Goal: Transaction & Acquisition: Purchase product/service

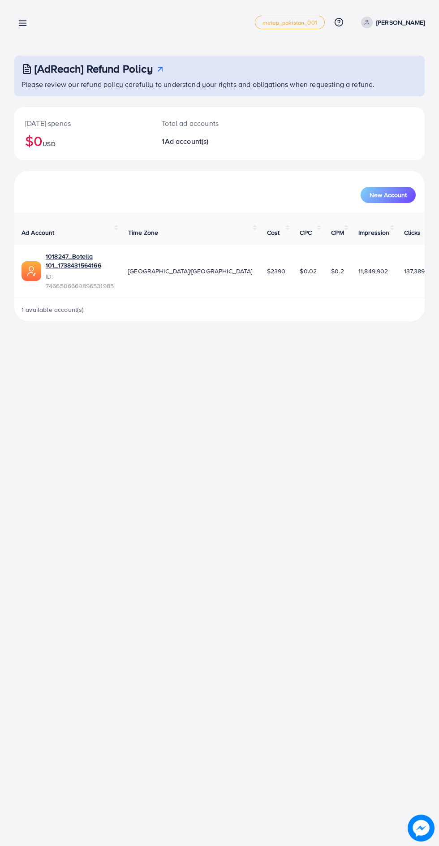
click at [40, 22] on div "Overview metap_pakistan_001 Help Center Contact Support Plans and Pricing Term …" at bounding box center [219, 22] width 411 height 25
click at [22, 23] on line at bounding box center [22, 23] width 7 height 0
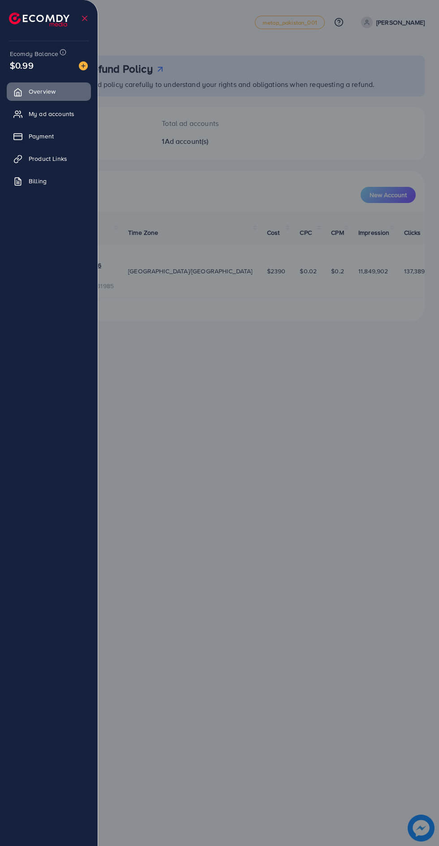
click at [26, 26] on img at bounding box center [39, 20] width 61 height 14
click at [65, 136] on link "Payment" at bounding box center [49, 136] width 84 height 18
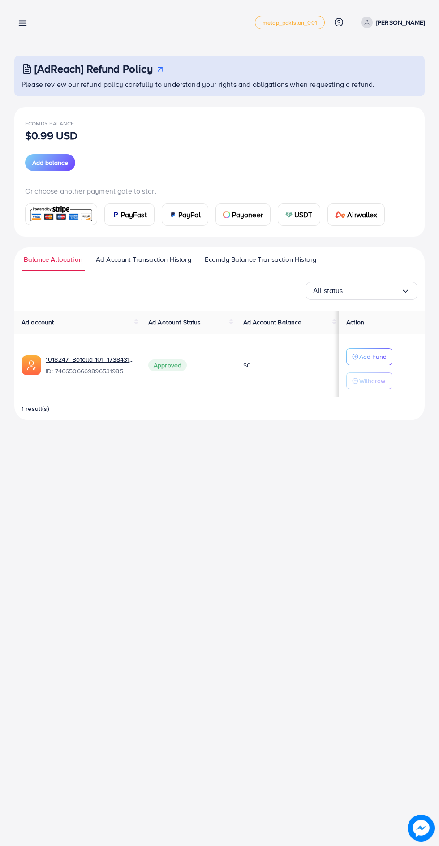
click at [302, 213] on span "USDT" at bounding box center [303, 214] width 18 height 11
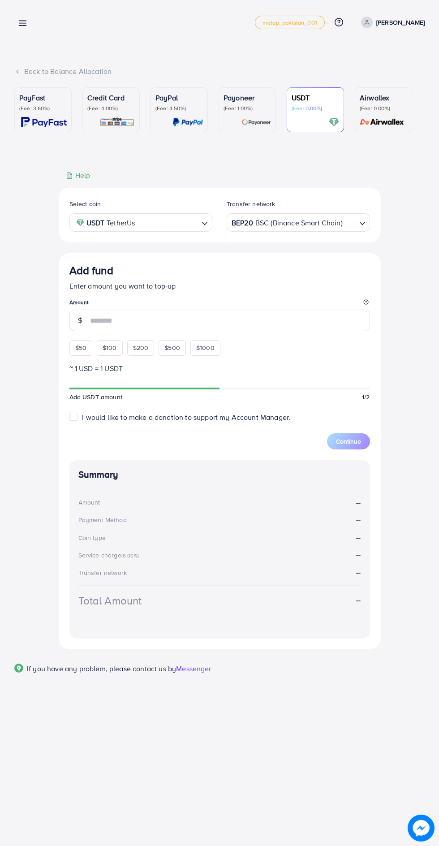
click at [84, 346] on div "Add fund Enter amount you want to top-up Amount $50 $100 $200 $500 $1000" at bounding box center [219, 309] width 301 height 91
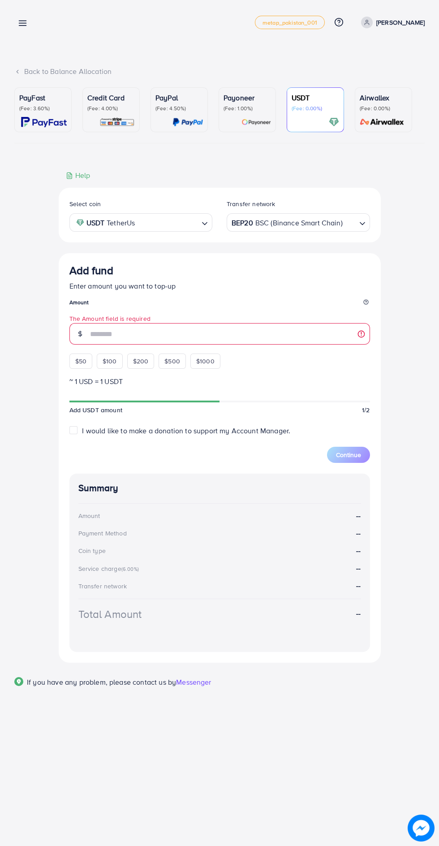
click at [83, 366] on span "$50" at bounding box center [80, 361] width 11 height 9
type input "**"
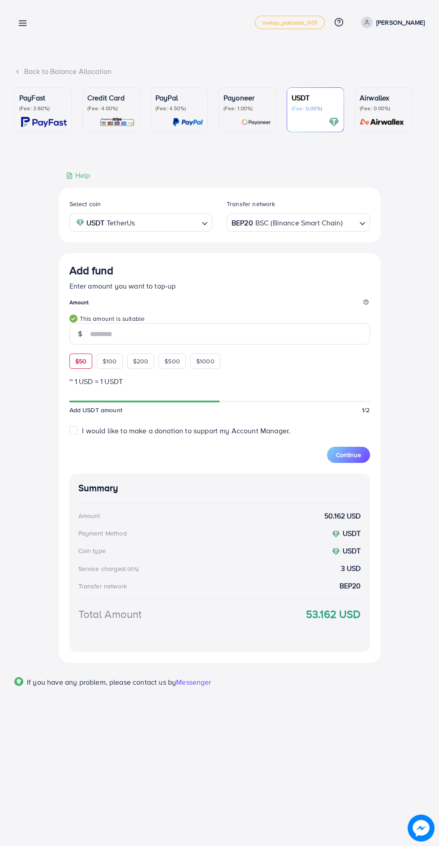
click at [362, 463] on button "Continue" at bounding box center [348, 455] width 43 height 16
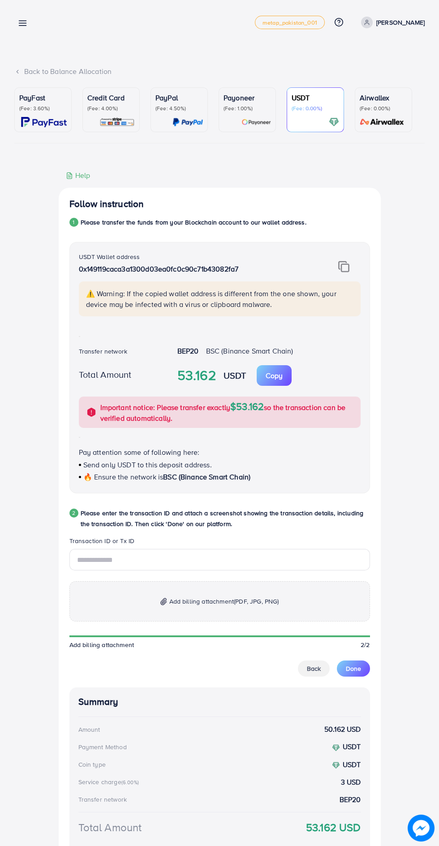
click at [346, 267] on img at bounding box center [343, 267] width 11 height 12
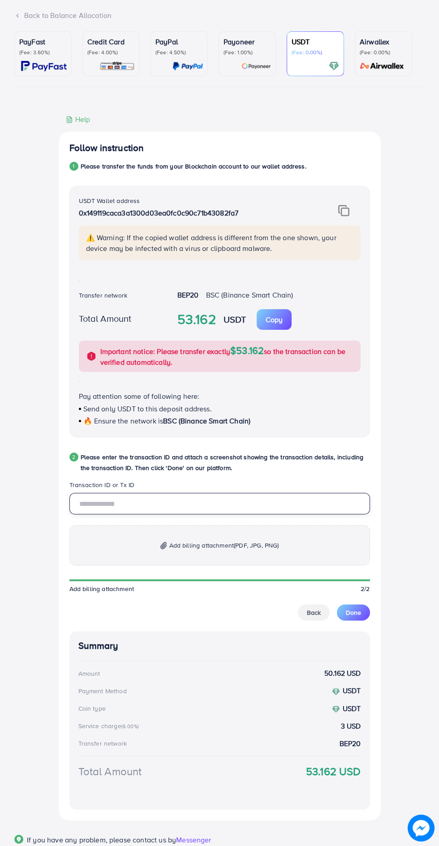
click at [236, 510] on input "text" at bounding box center [219, 504] width 301 height 22
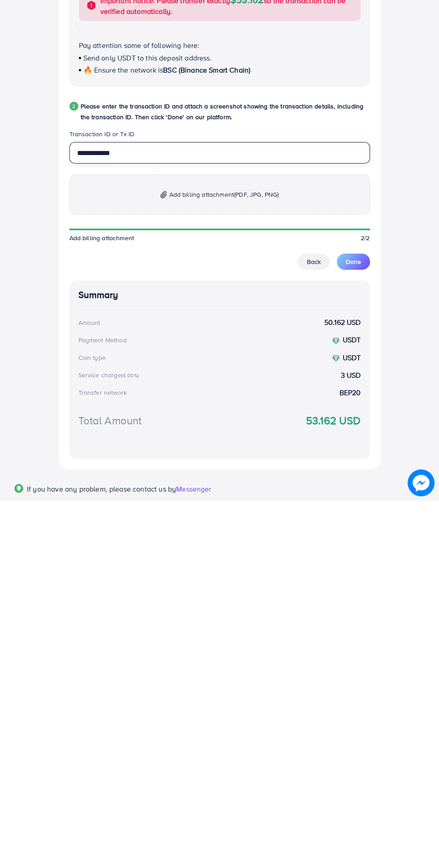
scroll to position [70, 0]
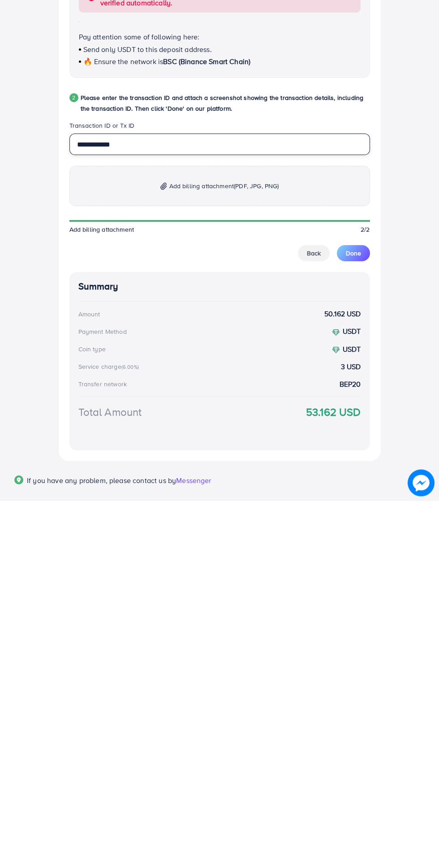
type input "**********"
click at [308, 530] on p "Add billing attachment (PDF, JPG, PNG)" at bounding box center [219, 531] width 301 height 40
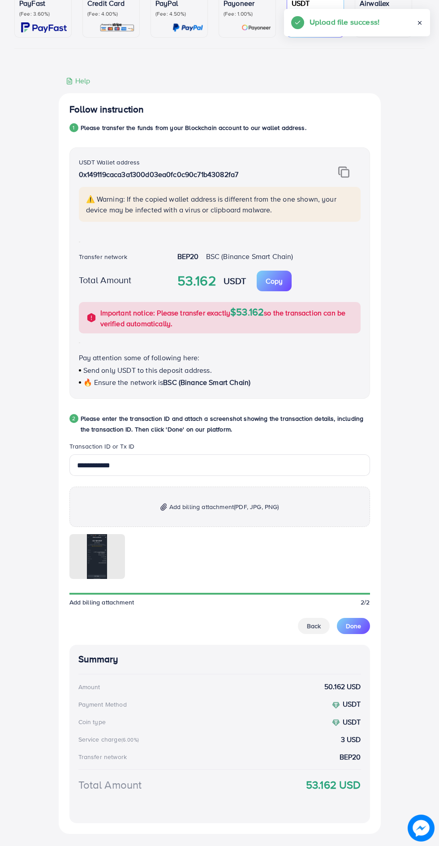
scroll to position [96, 0]
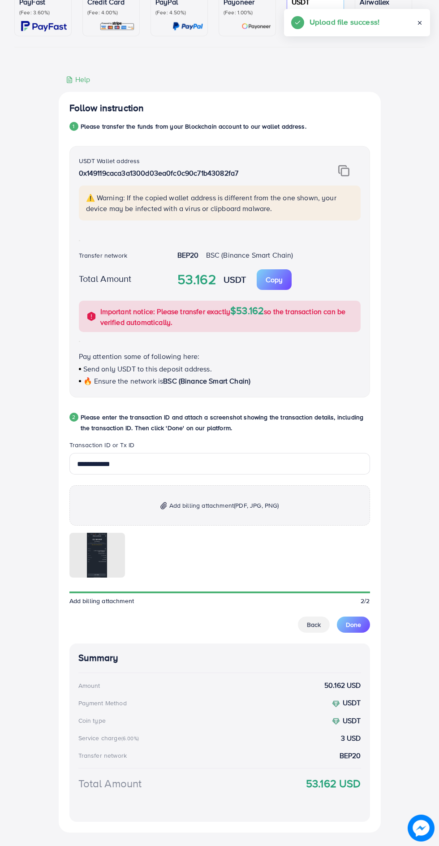
click at [360, 627] on span "Done" at bounding box center [353, 624] width 15 height 9
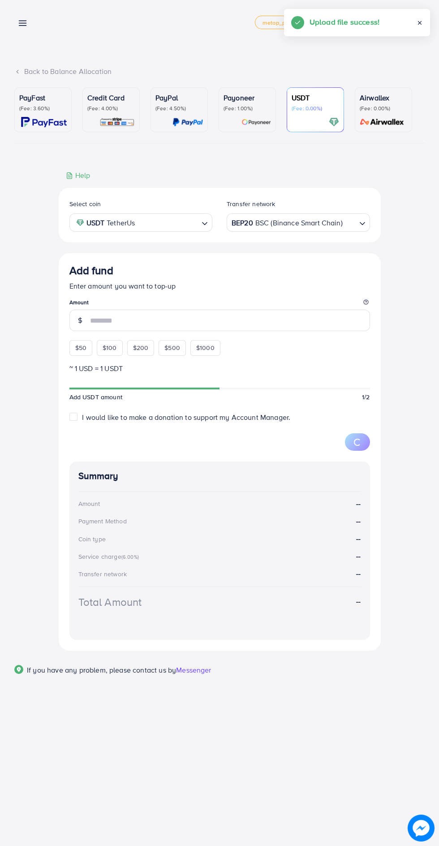
scroll to position [0, 0]
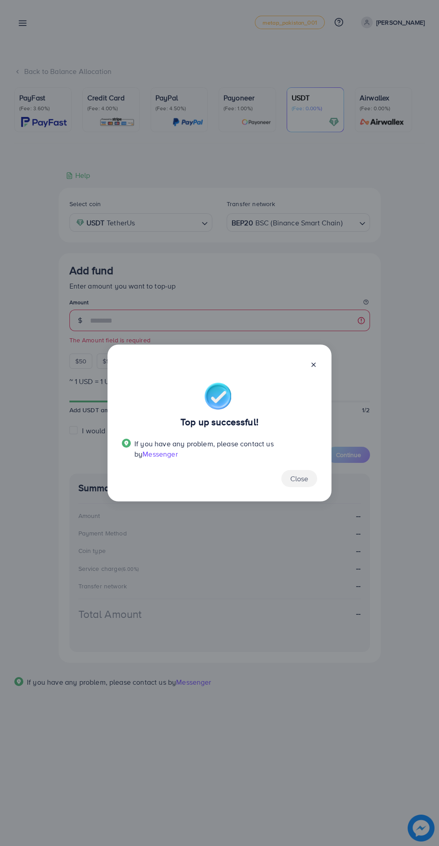
click at [314, 365] on line at bounding box center [314, 365] width 4 height 4
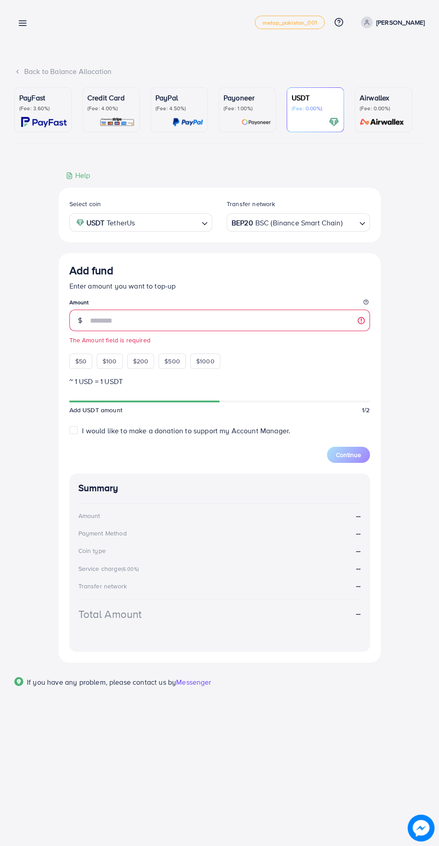
click at [15, 17] on link at bounding box center [20, 22] width 13 height 11
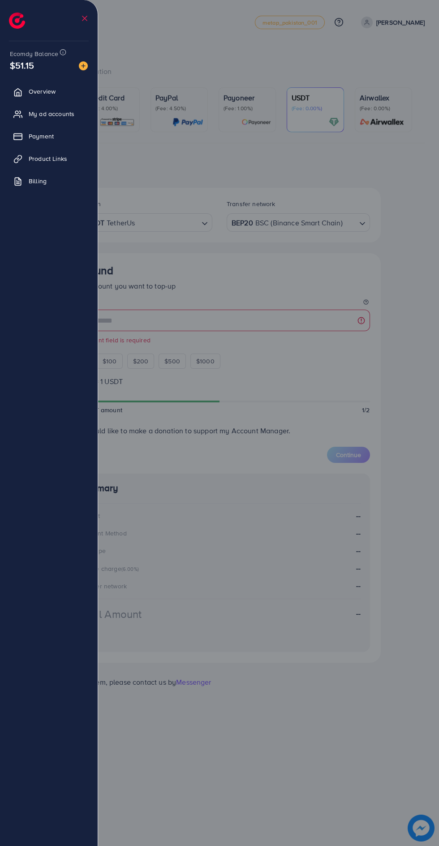
click at [18, 17] on img at bounding box center [17, 21] width 16 height 16
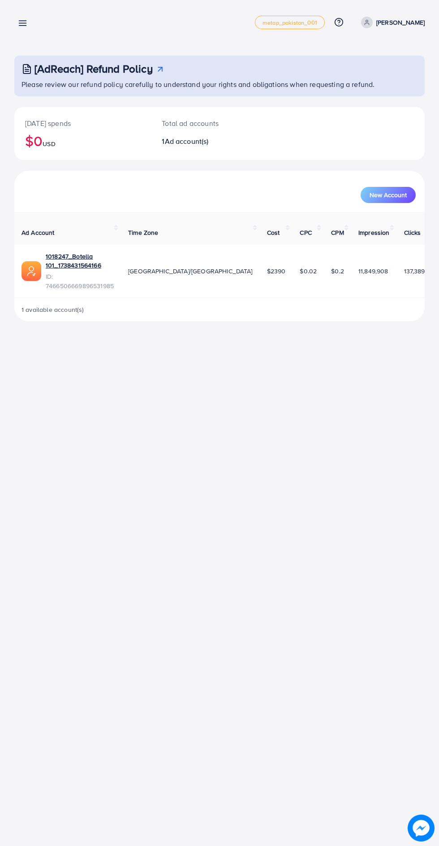
click at [22, 26] on line at bounding box center [22, 26] width 7 height 0
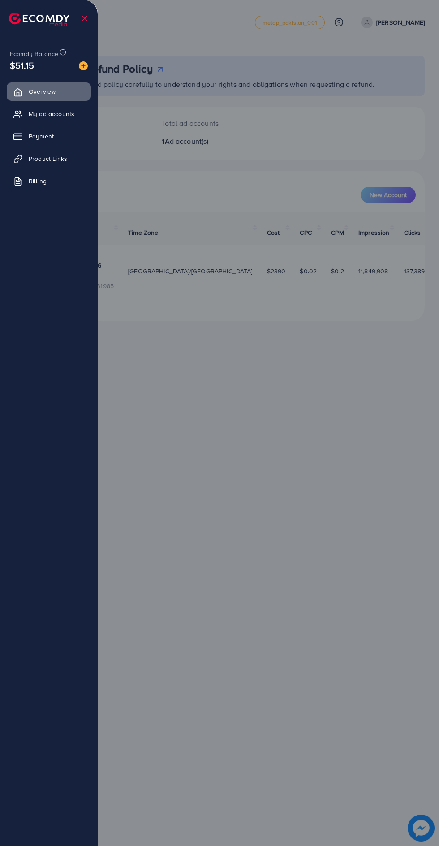
click at [83, 66] on img at bounding box center [83, 65] width 9 height 9
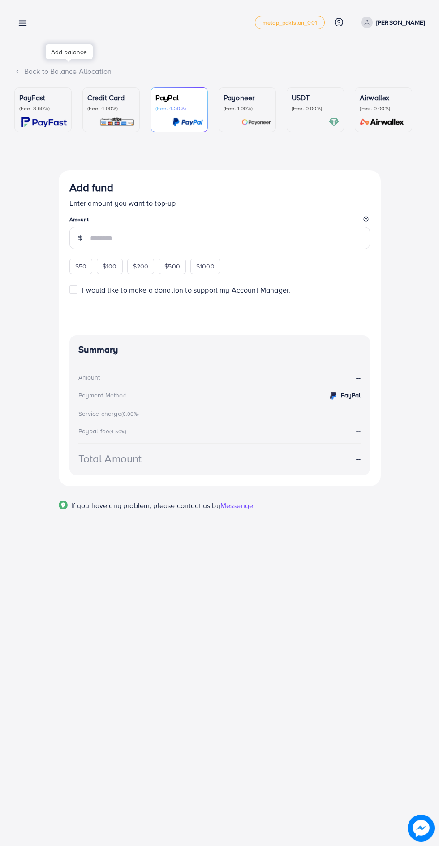
click at [22, 23] on line at bounding box center [22, 23] width 7 height 0
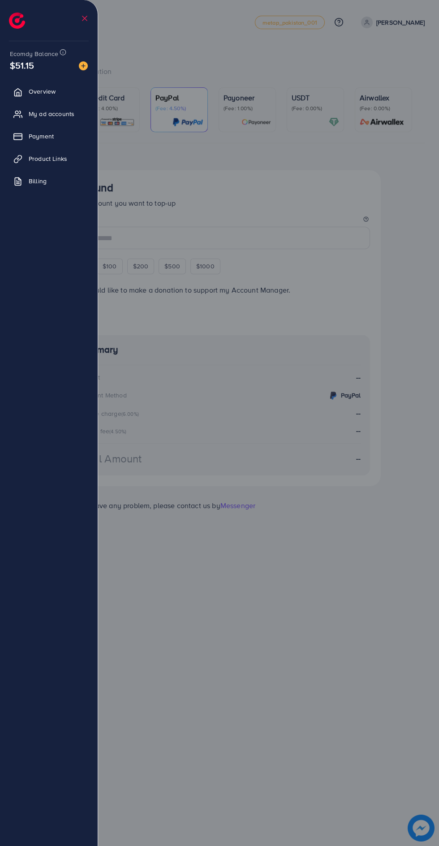
click at [85, 34] on li at bounding box center [84, 18] width 9 height 31
click at [40, 116] on span "My ad accounts" at bounding box center [52, 113] width 46 height 9
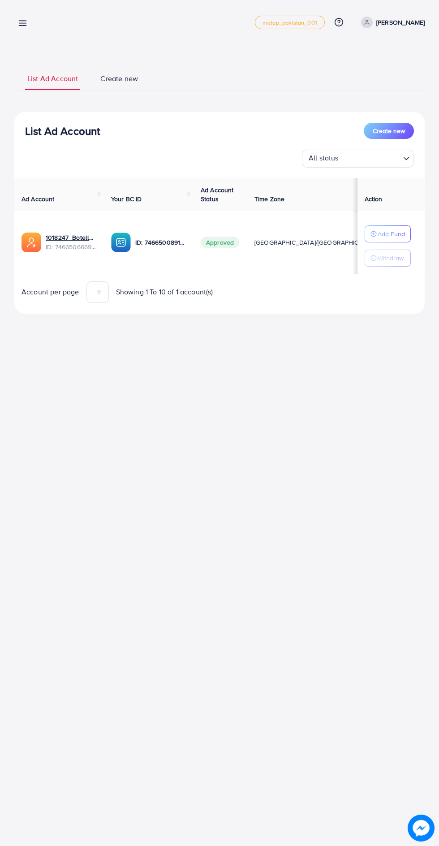
click at [402, 227] on button "Add Fund" at bounding box center [388, 233] width 46 height 17
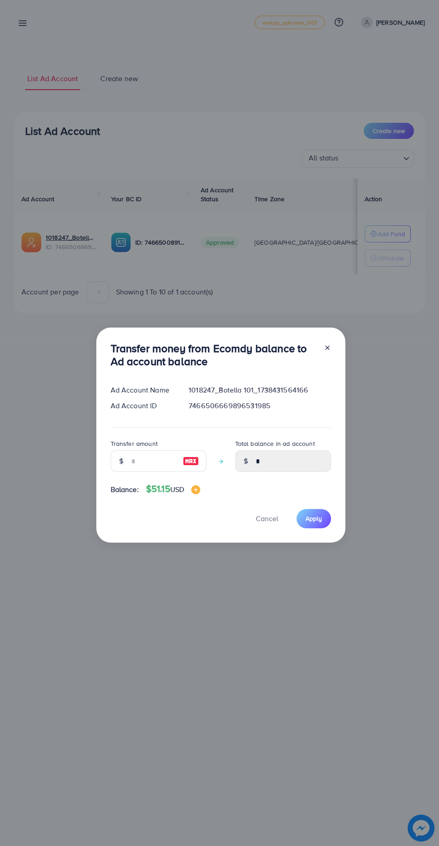
click at [195, 461] on img at bounding box center [191, 461] width 16 height 11
type input "**"
type input "*****"
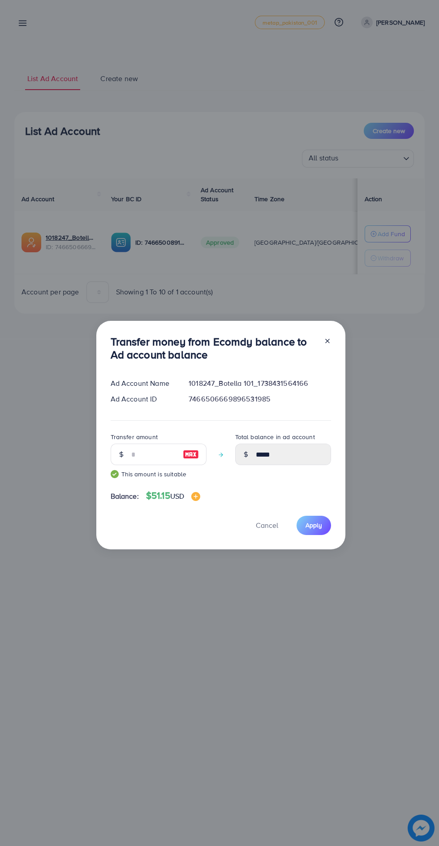
click at [344, 534] on div "Transfer money from Ecomdy balance to Ad account balance Ad Account Name 101824…" at bounding box center [220, 435] width 249 height 229
click at [320, 526] on span "Apply" at bounding box center [314, 525] width 17 height 9
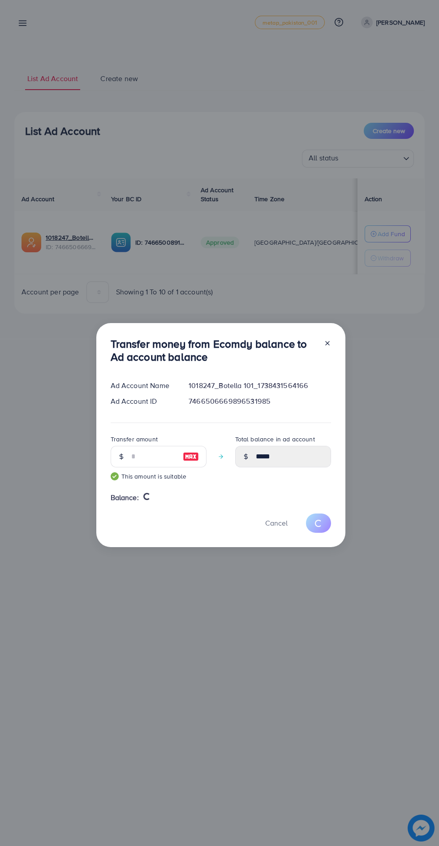
type input "*"
